Goal: Task Accomplishment & Management: Manage account settings

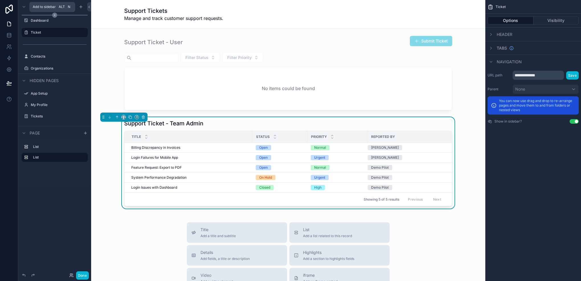
drag, startPoint x: 80, startPoint y: 8, endPoint x: 71, endPoint y: 15, distance: 11.5
click at [80, 8] on icon "scrollable content" at bounding box center [81, 7] width 5 height 5
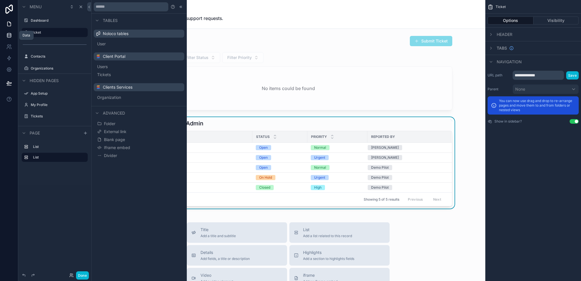
click at [9, 36] on icon at bounding box center [9, 35] width 4 height 2
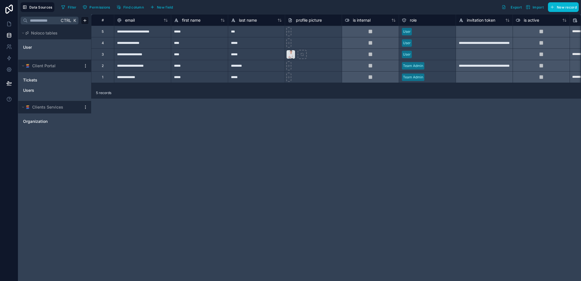
click at [84, 64] on html "**********" at bounding box center [290, 140] width 581 height 281
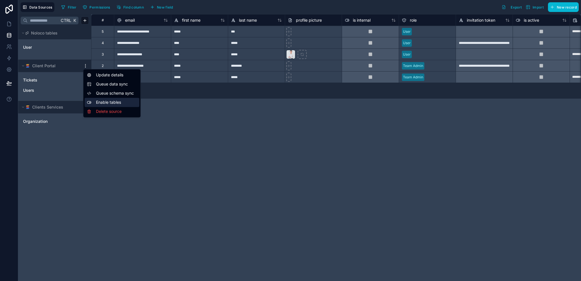
click at [104, 103] on div "Enable tables" at bounding box center [112, 102] width 55 height 9
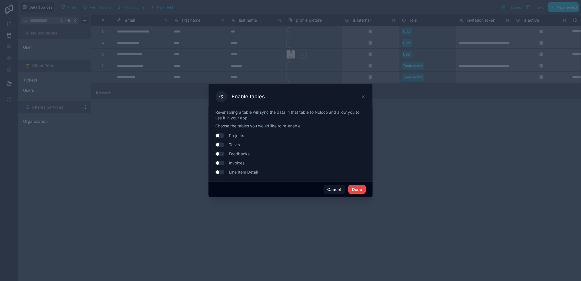
click at [224, 133] on div "Use setting Projects" at bounding box center [290, 135] width 150 height 9
click at [217, 136] on button "Use setting" at bounding box center [219, 135] width 9 height 5
click at [216, 143] on button "Use setting" at bounding box center [219, 144] width 9 height 5
click at [351, 189] on button "Done" at bounding box center [356, 189] width 17 height 9
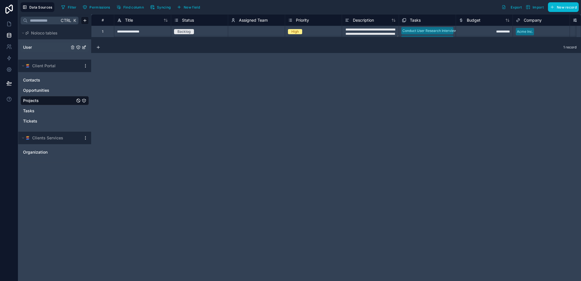
click at [33, 47] on link "User" at bounding box center [46, 47] width 46 height 6
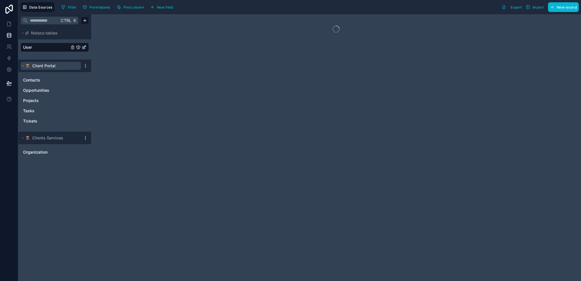
click at [28, 62] on button "Client Portal" at bounding box center [51, 66] width 60 height 8
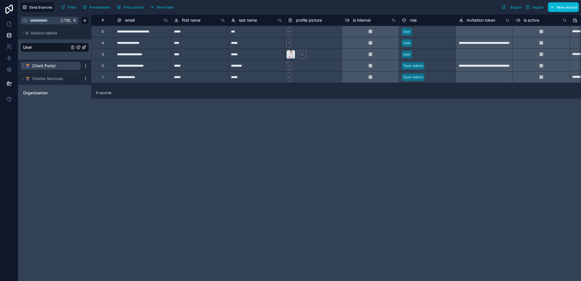
click at [28, 62] on button "Client Portal" at bounding box center [51, 66] width 60 height 8
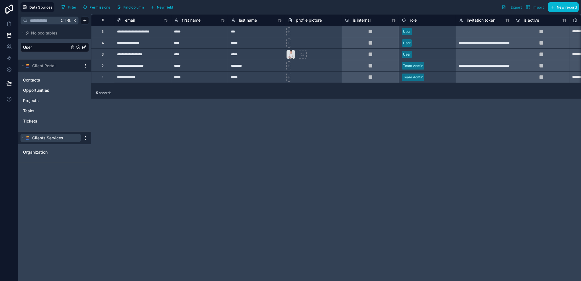
click at [27, 134] on button "Clients Services" at bounding box center [51, 138] width 60 height 8
click at [27, 133] on div "Clients Services" at bounding box center [54, 138] width 73 height 13
click at [9, 23] on icon at bounding box center [9, 24] width 6 height 6
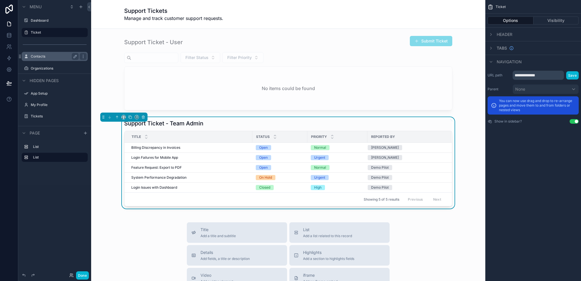
click at [42, 58] on label "Contacts" at bounding box center [54, 56] width 46 height 5
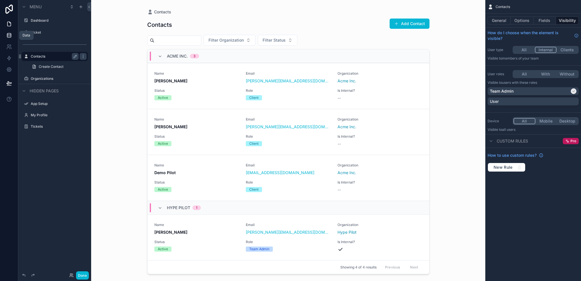
click at [6, 37] on link at bounding box center [9, 35] width 18 height 11
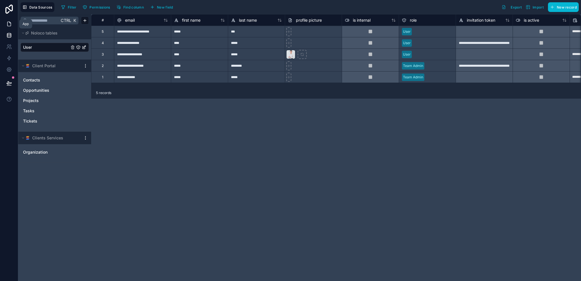
click at [8, 24] on icon at bounding box center [9, 24] width 6 height 6
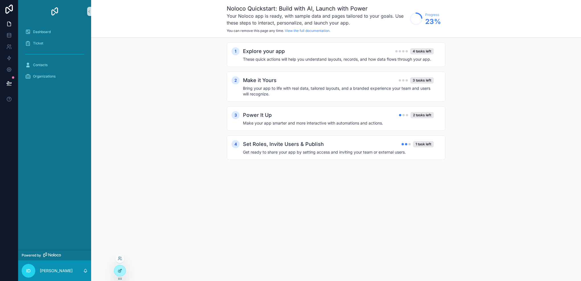
click at [122, 269] on div at bounding box center [119, 270] width 11 height 11
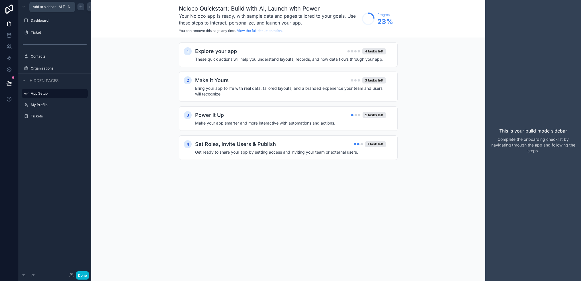
click at [79, 9] on div "scrollable content" at bounding box center [80, 6] width 7 height 7
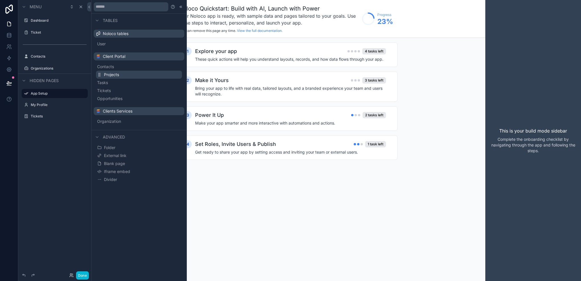
click at [120, 76] on button "Projects" at bounding box center [139, 75] width 86 height 8
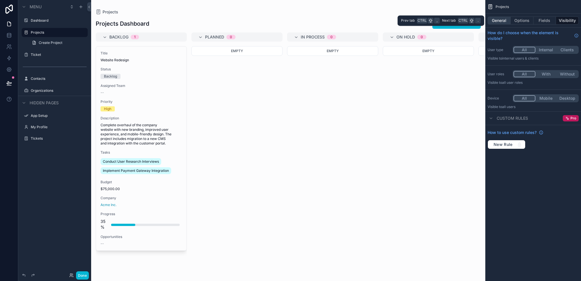
click at [500, 23] on button "General" at bounding box center [499, 21] width 23 height 8
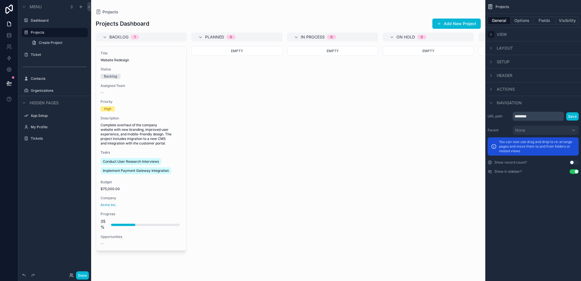
click at [490, 36] on div "scrollable content" at bounding box center [491, 34] width 7 height 7
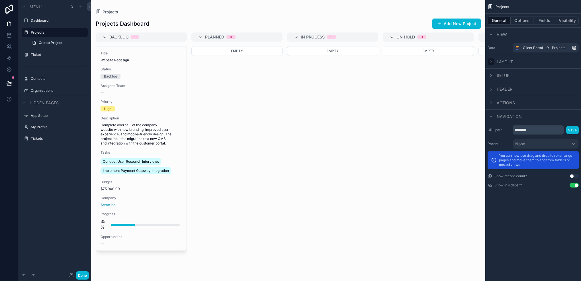
click at [493, 64] on div "scrollable content" at bounding box center [491, 61] width 7 height 7
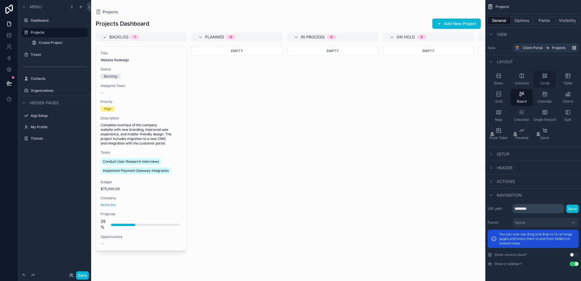
click at [537, 79] on div "Cards" at bounding box center [545, 79] width 22 height 17
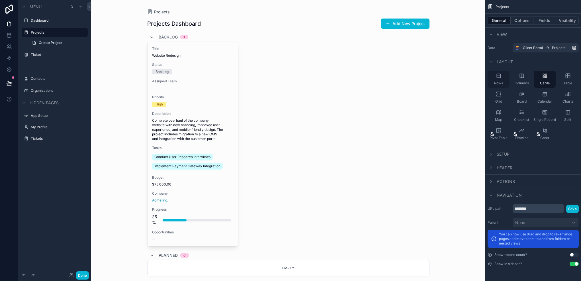
click at [500, 79] on div "Rows" at bounding box center [499, 79] width 22 height 17
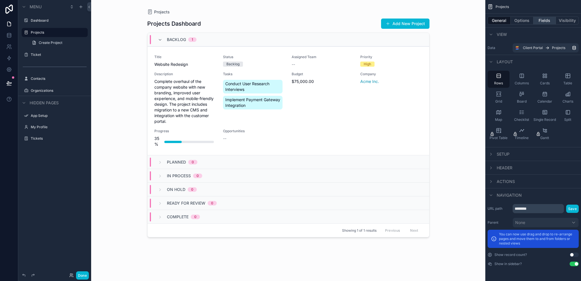
click at [543, 21] on button "Fields" at bounding box center [544, 21] width 23 height 8
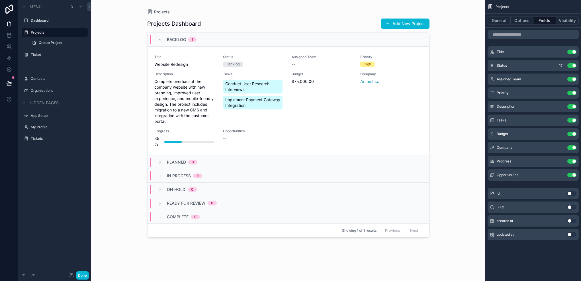
click at [569, 64] on button "Use setting" at bounding box center [571, 65] width 9 height 5
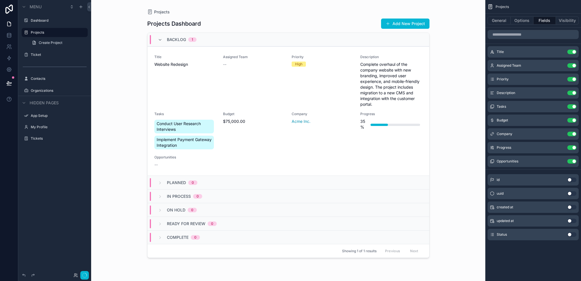
click at [569, 64] on button "Use setting" at bounding box center [571, 65] width 9 height 5
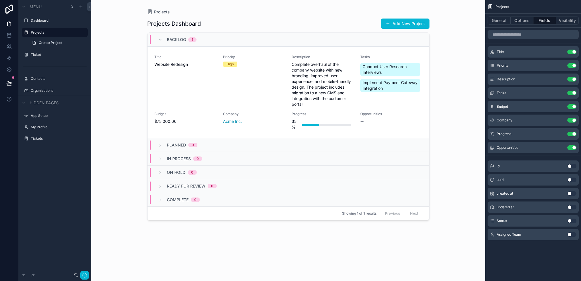
click at [569, 64] on button "Use setting" at bounding box center [571, 65] width 9 height 5
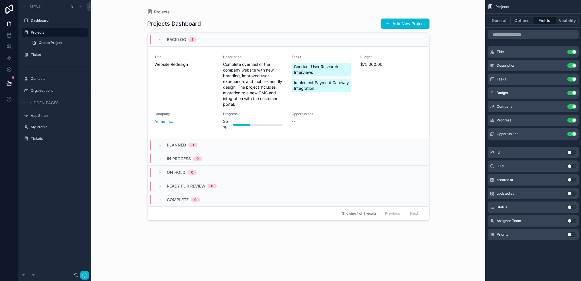
click at [569, 64] on button "Use setting" at bounding box center [571, 65] width 9 height 5
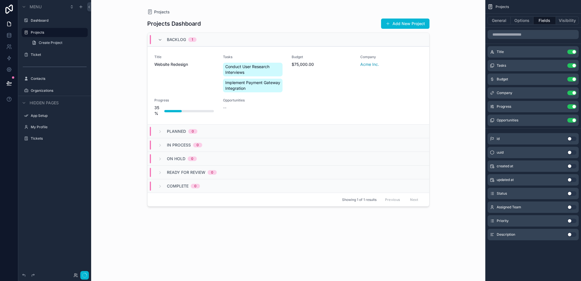
click at [569, 64] on button "Use setting" at bounding box center [571, 65] width 9 height 5
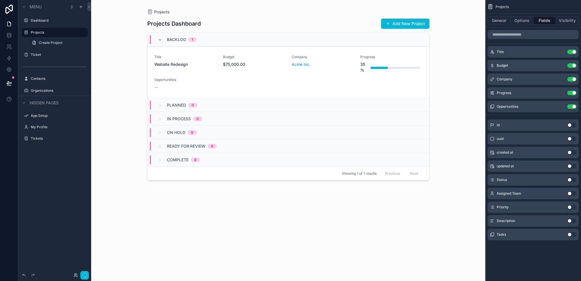
click at [569, 64] on button "Use setting" at bounding box center [571, 65] width 9 height 5
click at [569, 77] on button "Use setting" at bounding box center [571, 79] width 9 height 5
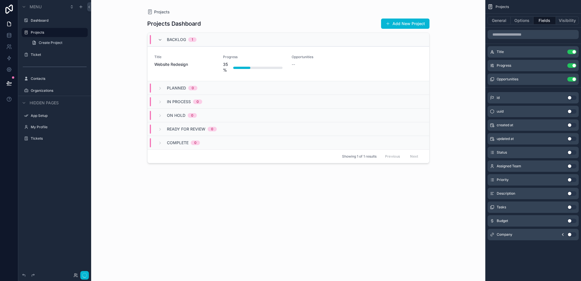
click at [569, 64] on button "Use setting" at bounding box center [571, 65] width 9 height 5
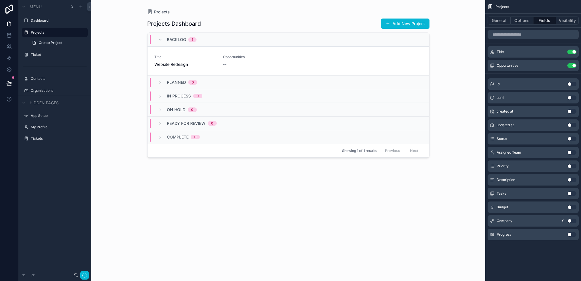
click at [569, 64] on button "Use setting" at bounding box center [571, 65] width 9 height 5
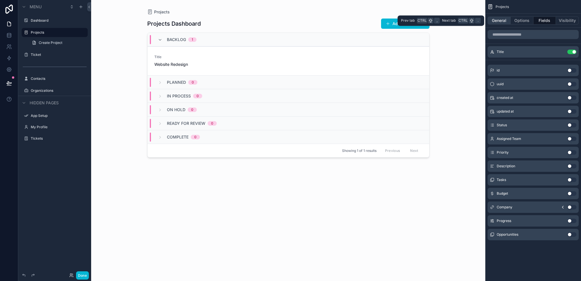
click at [500, 20] on button "General" at bounding box center [499, 21] width 23 height 8
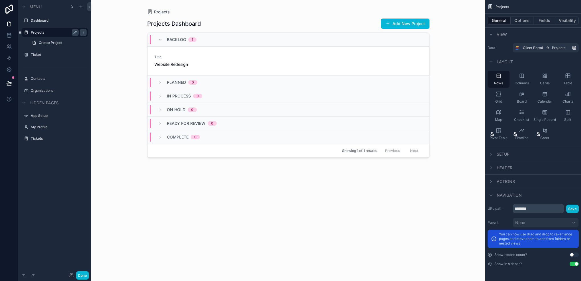
click at [36, 34] on label "Projects" at bounding box center [54, 32] width 46 height 5
click at [492, 154] on icon "scrollable content" at bounding box center [491, 154] width 5 height 5
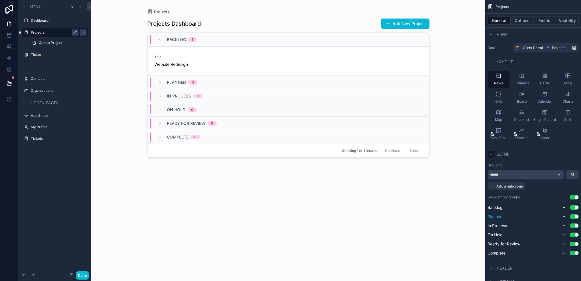
click at [574, 215] on button "Use setting" at bounding box center [574, 216] width 9 height 5
click at [573, 233] on button "Use setting" at bounding box center [574, 233] width 9 height 5
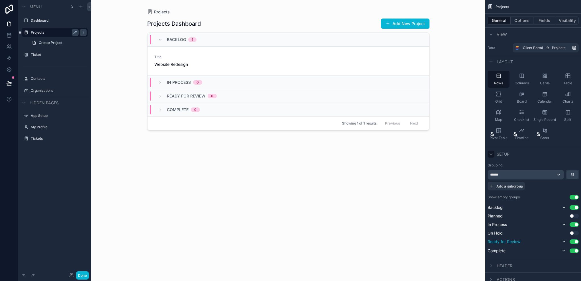
click at [574, 243] on button "Use setting" at bounding box center [574, 241] width 9 height 5
click at [576, 226] on button "Use setting" at bounding box center [574, 224] width 9 height 5
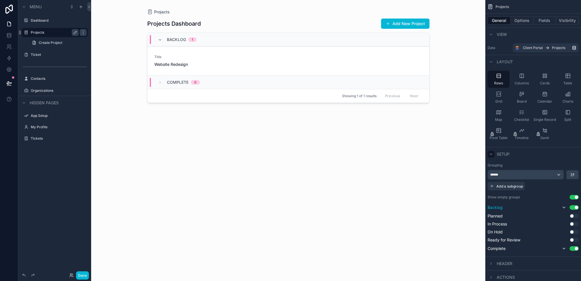
click at [573, 205] on button "Use setting" at bounding box center [574, 207] width 9 height 5
click at [578, 199] on button "Use setting" at bounding box center [574, 197] width 9 height 5
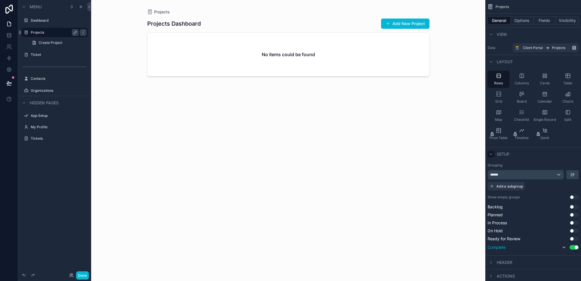
click at [572, 247] on button "Use setting" at bounding box center [574, 247] width 9 height 5
click at [536, 175] on div "******" at bounding box center [526, 174] width 76 height 9
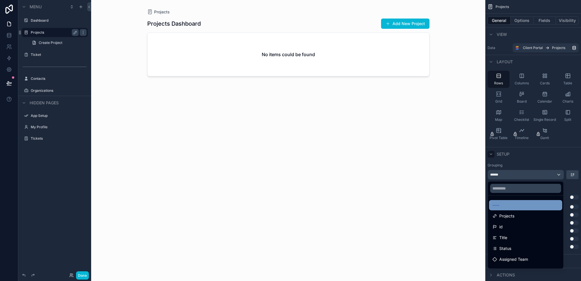
click at [510, 208] on div "----" at bounding box center [525, 205] width 66 height 7
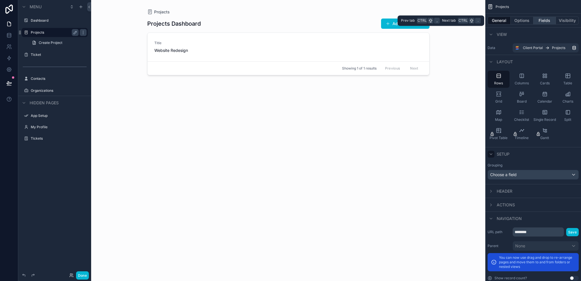
click at [539, 20] on button "Fields" at bounding box center [544, 21] width 23 height 8
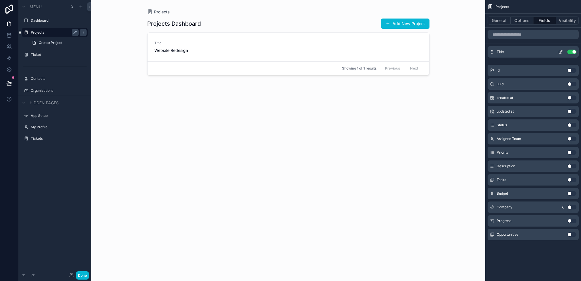
click at [561, 53] on icon "scrollable content" at bounding box center [560, 52] width 3 height 3
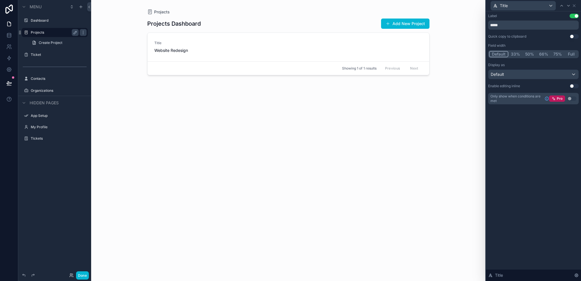
click at [576, 16] on button "Use setting" at bounding box center [574, 16] width 9 height 5
click at [526, 73] on div "Default" at bounding box center [533, 74] width 90 height 9
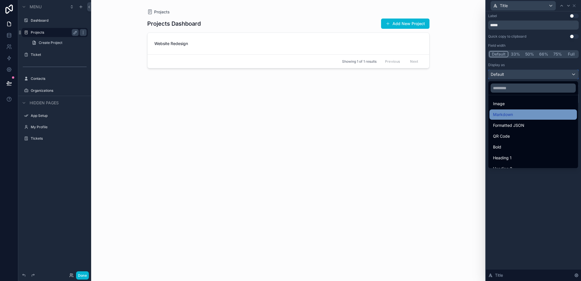
scroll to position [62, 0]
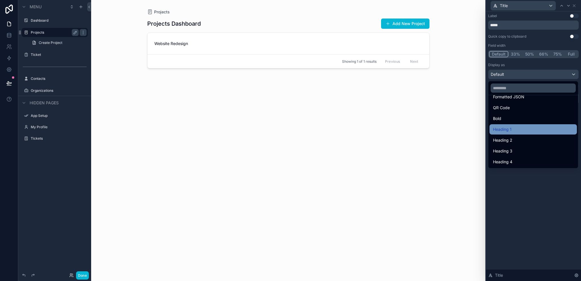
click at [515, 131] on div "Heading 1" at bounding box center [533, 129] width 81 height 7
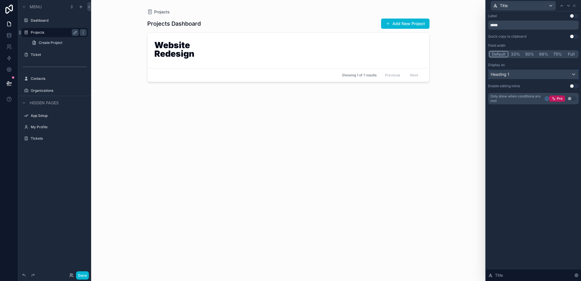
click at [513, 73] on div "Heading 1" at bounding box center [533, 74] width 90 height 9
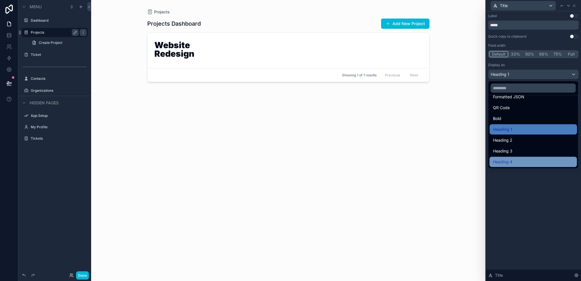
click at [504, 162] on span "Heading 4" at bounding box center [502, 161] width 19 height 7
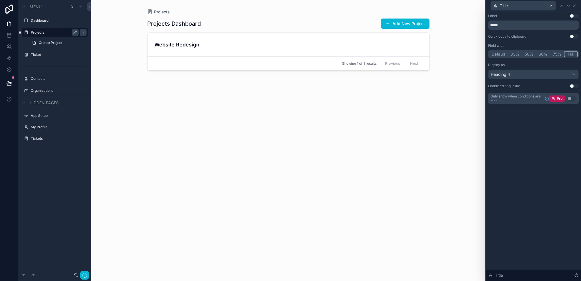
click at [570, 56] on button "Full" at bounding box center [571, 54] width 14 height 6
click at [575, 7] on icon at bounding box center [574, 5] width 5 height 5
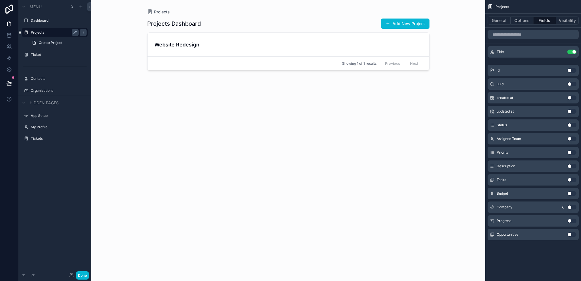
click at [573, 167] on button "Use setting" at bounding box center [571, 166] width 9 height 5
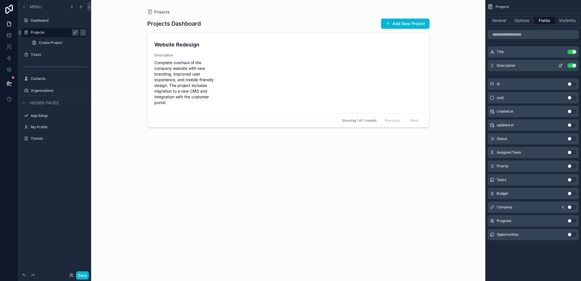
click at [562, 64] on icon "scrollable content" at bounding box center [561, 64] width 1 height 1
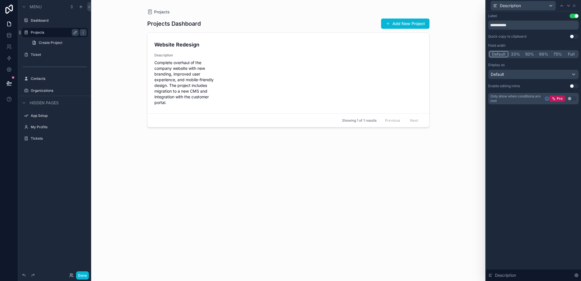
click at [571, 52] on button "Full" at bounding box center [571, 54] width 13 height 6
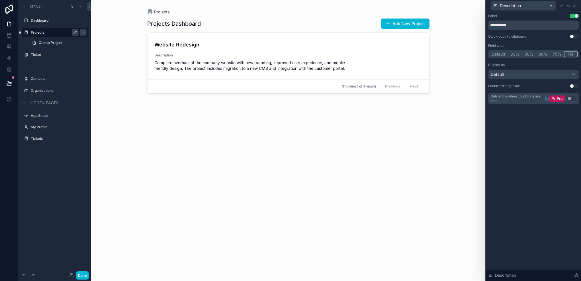
click at [576, 16] on button "Use setting" at bounding box center [574, 16] width 9 height 5
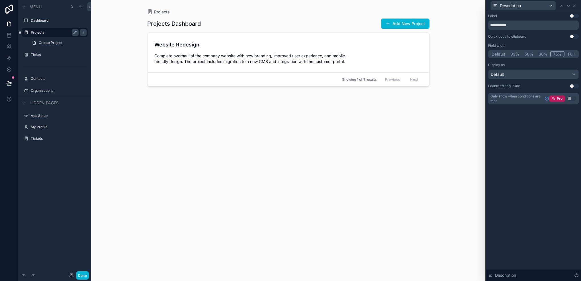
click at [559, 53] on button "75%" at bounding box center [557, 54] width 14 height 6
click at [543, 52] on button "66%" at bounding box center [543, 54] width 14 height 6
click at [574, 52] on button "Full" at bounding box center [571, 54] width 14 height 6
click at [574, 7] on icon at bounding box center [574, 5] width 5 height 5
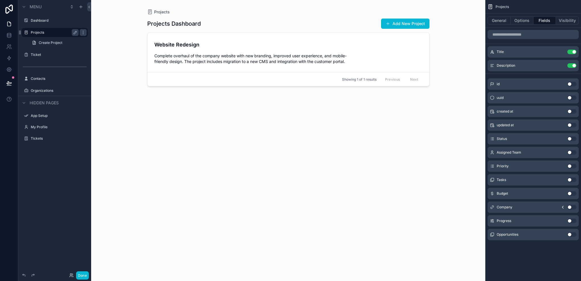
click at [572, 140] on button "Use setting" at bounding box center [571, 138] width 9 height 5
click at [572, 80] on button "Use setting" at bounding box center [571, 79] width 9 height 5
click at [518, 17] on button "Options" at bounding box center [522, 21] width 23 height 8
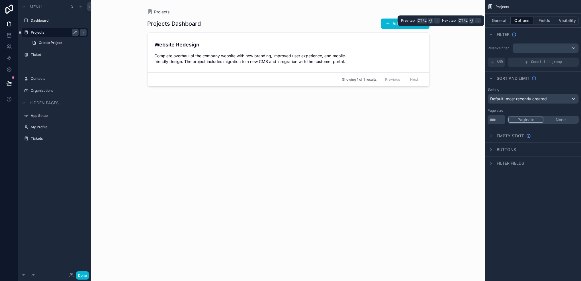
click at [502, 26] on div "General Options Fields Visibility" at bounding box center [533, 21] width 96 height 14
click at [508, 21] on button "General" at bounding box center [499, 21] width 23 height 8
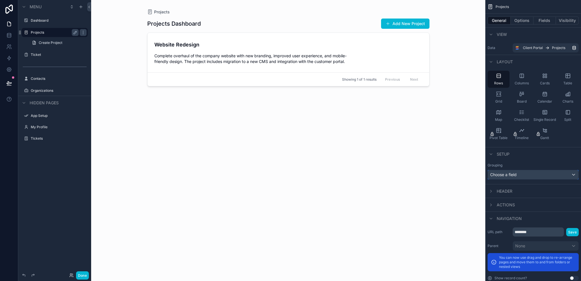
click at [520, 176] on div "Choose a field" at bounding box center [533, 174] width 91 height 9
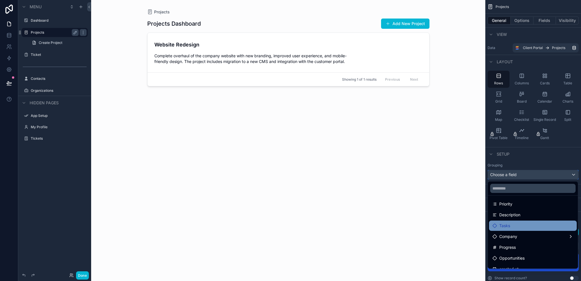
scroll to position [38, 0]
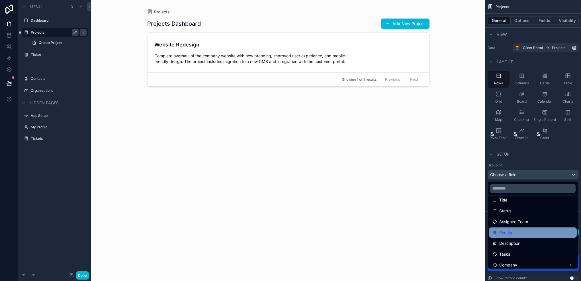
click at [518, 231] on div "Priority" at bounding box center [532, 232] width 81 height 7
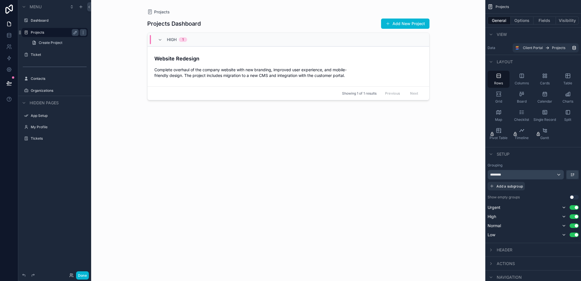
click at [572, 197] on button "Use setting" at bounding box center [574, 197] width 9 height 5
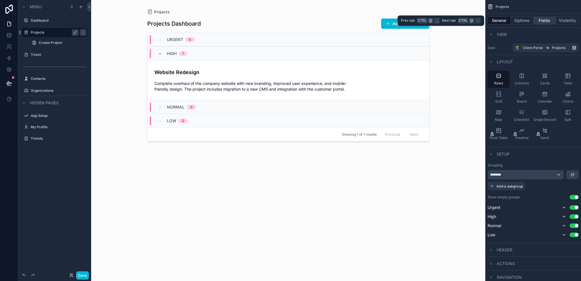
click at [535, 19] on button "Fields" at bounding box center [544, 21] width 23 height 8
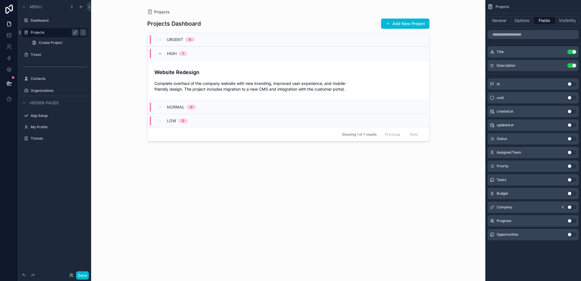
click at [571, 140] on button "Use setting" at bounding box center [571, 138] width 9 height 5
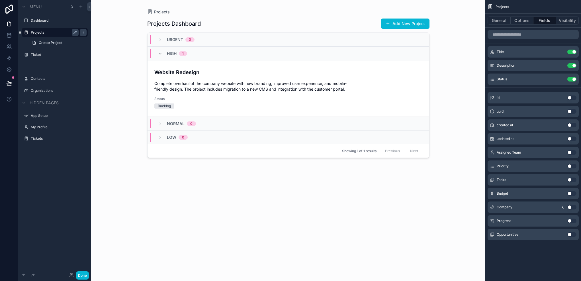
click at [571, 222] on button "Use setting" at bounding box center [571, 220] width 9 height 5
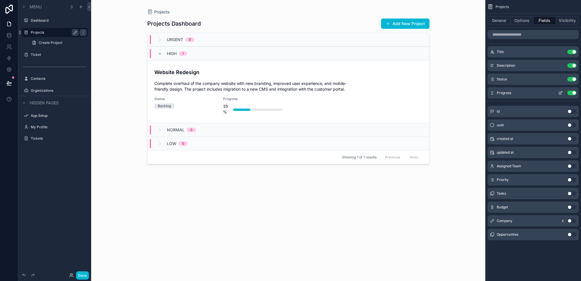
click at [575, 93] on button "Use setting" at bounding box center [571, 93] width 9 height 5
